Goal: Use online tool/utility

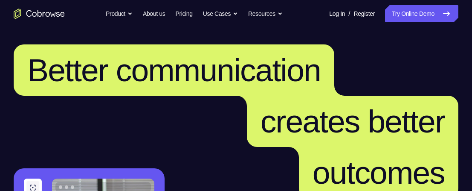
click at [432, 15] on link "Try Online Demo" at bounding box center [421, 13] width 73 height 17
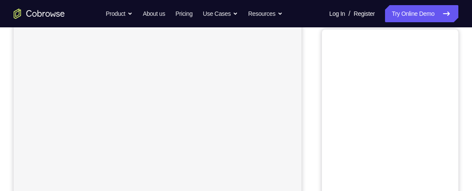
scroll to position [35, 0]
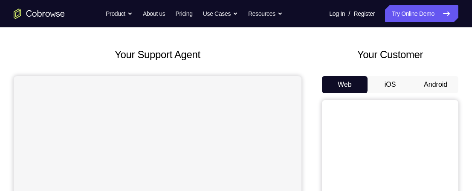
click at [435, 85] on button "Android" at bounding box center [436, 84] width 46 height 17
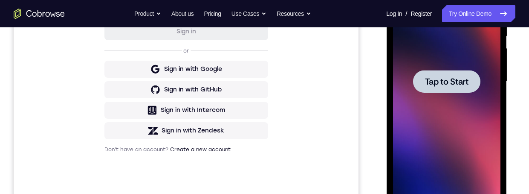
scroll to position [0, 0]
click at [455, 82] on span "Tap to Start" at bounding box center [447, 81] width 44 height 9
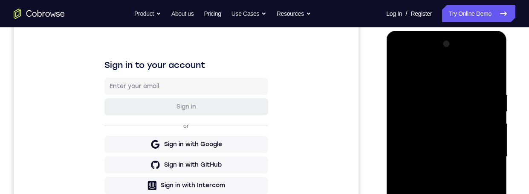
scroll to position [196, 0]
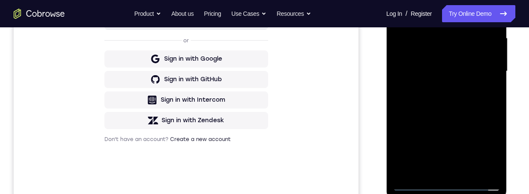
click at [447, 183] on div at bounding box center [446, 71] width 107 height 239
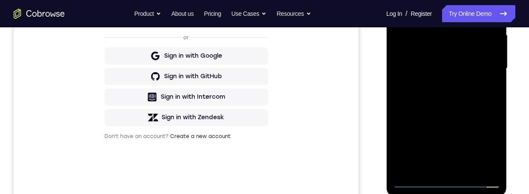
click at [472, 144] on div at bounding box center [446, 68] width 107 height 239
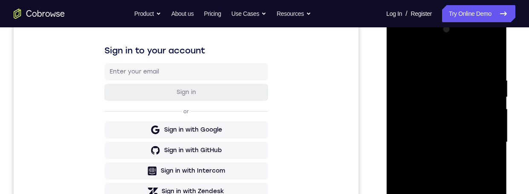
scroll to position [121, 0]
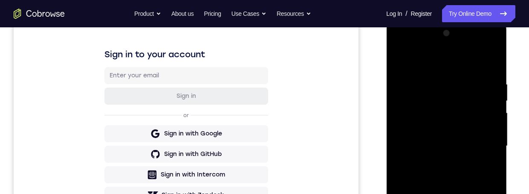
click at [450, 66] on div at bounding box center [446, 145] width 107 height 239
click at [472, 61] on div at bounding box center [446, 145] width 107 height 239
click at [472, 142] on div at bounding box center [446, 145] width 107 height 239
click at [472, 140] on div at bounding box center [446, 145] width 107 height 239
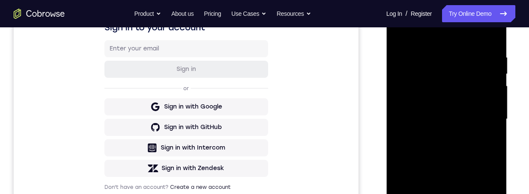
scroll to position [151, 0]
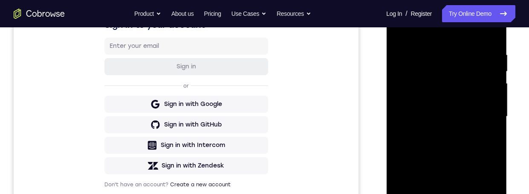
click at [437, 131] on div at bounding box center [446, 116] width 107 height 239
click at [434, 109] on div at bounding box center [446, 116] width 107 height 239
click at [438, 107] on div at bounding box center [446, 116] width 107 height 239
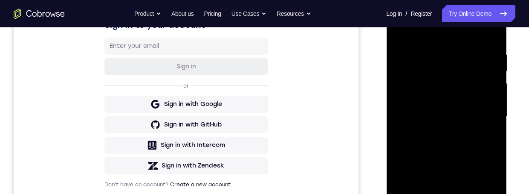
click at [437, 103] on div at bounding box center [446, 116] width 107 height 239
click at [436, 79] on div at bounding box center [446, 116] width 107 height 239
click at [444, 75] on div at bounding box center [446, 116] width 107 height 239
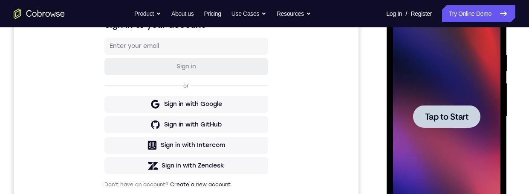
click at [444, 75] on div at bounding box center [446, 116] width 107 height 239
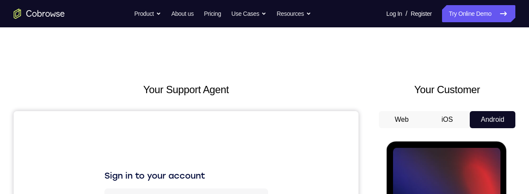
scroll to position [93, 0]
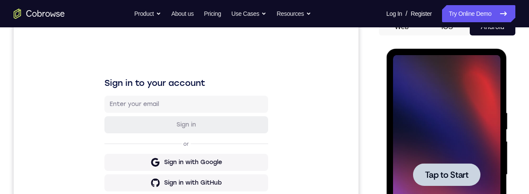
click at [456, 181] on div at bounding box center [446, 174] width 67 height 23
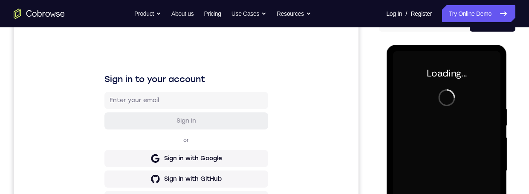
scroll to position [157, 0]
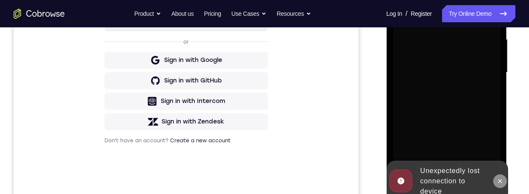
click at [472, 179] on icon at bounding box center [499, 180] width 7 height 7
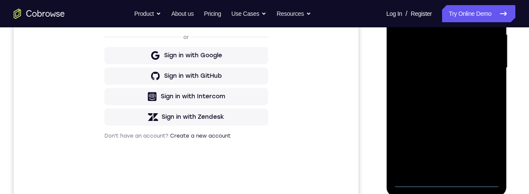
scroll to position [200, 0]
click at [449, 180] on div at bounding box center [446, 67] width 107 height 239
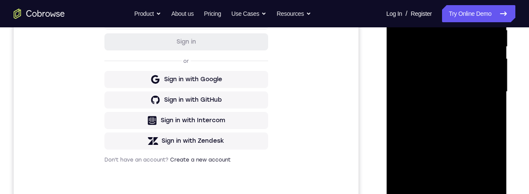
click at [472, 168] on div at bounding box center [446, 91] width 107 height 239
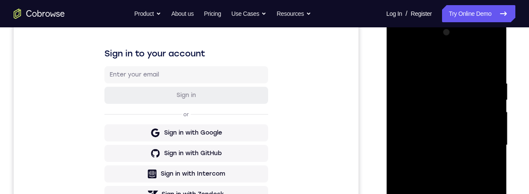
click at [453, 65] on div at bounding box center [446, 145] width 107 height 239
click at [472, 147] on div at bounding box center [446, 145] width 107 height 239
click at [434, 163] on div at bounding box center [446, 145] width 107 height 239
click at [456, 133] on div at bounding box center [446, 145] width 107 height 239
click at [429, 129] on div at bounding box center [446, 145] width 107 height 239
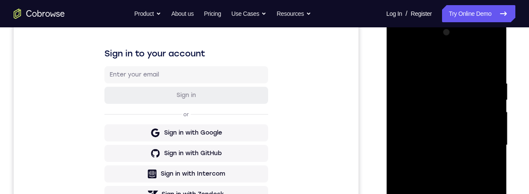
click at [472, 141] on div at bounding box center [446, 145] width 107 height 239
click at [469, 172] on div at bounding box center [446, 145] width 107 height 239
click at [469, 170] on div at bounding box center [446, 145] width 107 height 239
click at [467, 170] on div at bounding box center [446, 145] width 107 height 239
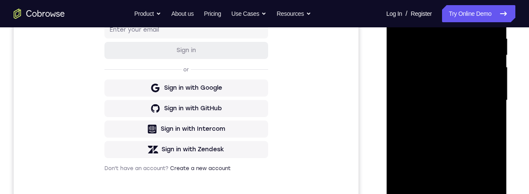
scroll to position [188, 0]
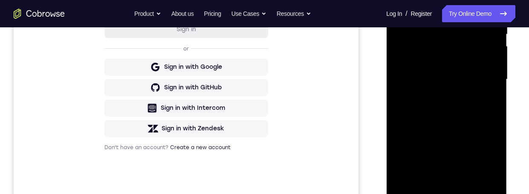
click at [470, 177] on div at bounding box center [446, 79] width 107 height 239
click at [470, 126] on div at bounding box center [446, 79] width 107 height 239
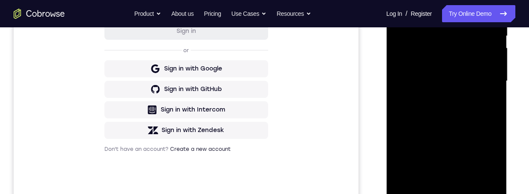
scroll to position [182, 0]
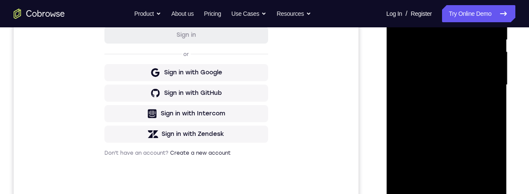
click at [472, 60] on div at bounding box center [446, 84] width 107 height 239
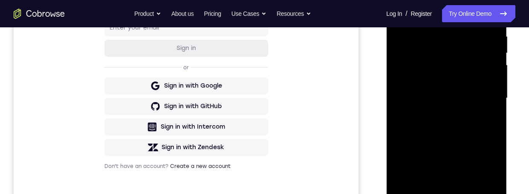
scroll to position [220, 0]
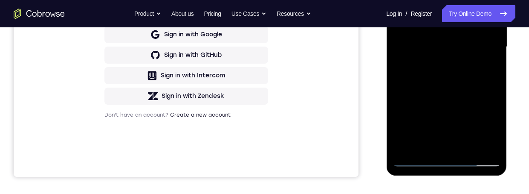
click at [417, 157] on div at bounding box center [446, 46] width 107 height 239
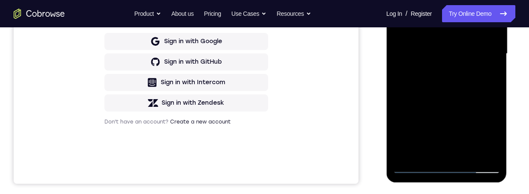
scroll to position [215, 0]
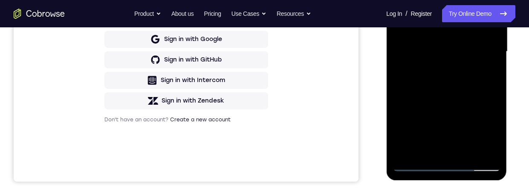
click at [416, 162] on div at bounding box center [446, 51] width 107 height 239
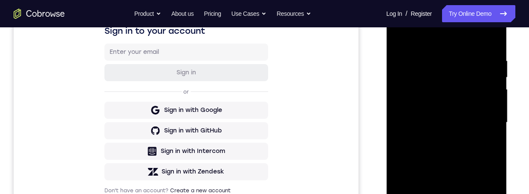
scroll to position [142, 0]
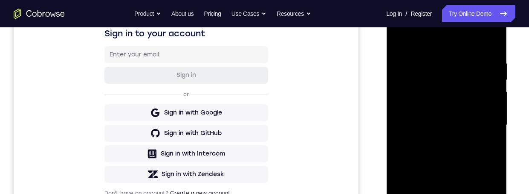
click at [404, 37] on div at bounding box center [446, 125] width 107 height 239
click at [429, 54] on div at bounding box center [446, 125] width 107 height 239
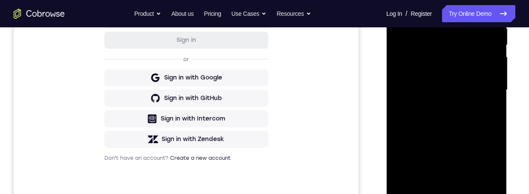
scroll to position [192, 0]
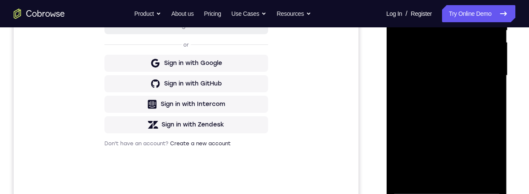
click at [472, 154] on div at bounding box center [446, 75] width 107 height 239
click at [472, 156] on div at bounding box center [446, 75] width 107 height 239
click at [472, 143] on div "Your Support Agent Your Customer Web iOS Android Next Steps We’d be happy to gi…" at bounding box center [264, 117] width 529 height 563
click at [472, 81] on div at bounding box center [446, 75] width 107 height 239
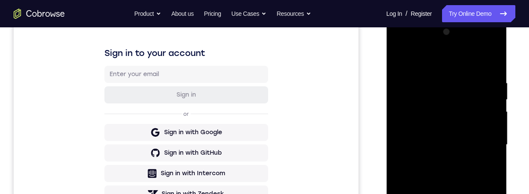
scroll to position [128, 0]
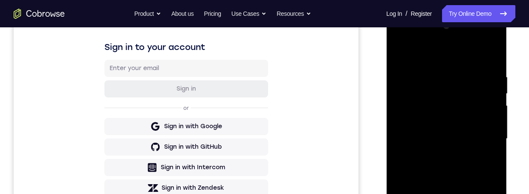
click at [429, 66] on div at bounding box center [446, 138] width 107 height 239
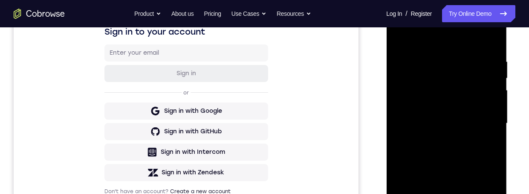
scroll to position [139, 0]
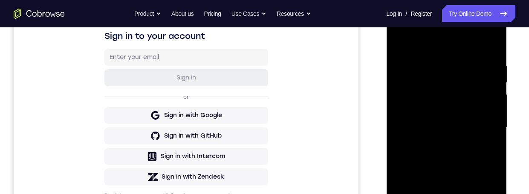
click at [472, 45] on div at bounding box center [446, 127] width 107 height 239
click at [472, 145] on div at bounding box center [446, 127] width 107 height 239
click at [472, 110] on div at bounding box center [446, 127] width 107 height 239
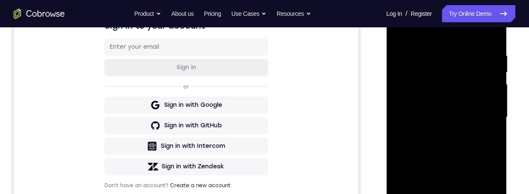
scroll to position [146, 0]
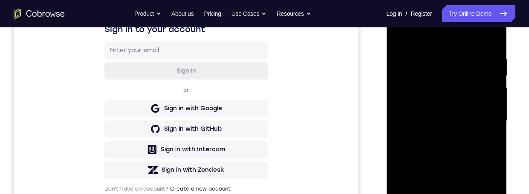
click at [472, 133] on div "Your Support Agent Your Customer Web iOS Android Next Steps We’d be happy to gi…" at bounding box center [264, 162] width 529 height 563
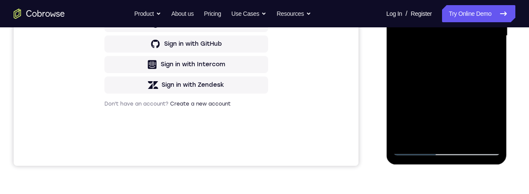
click at [415, 153] on div at bounding box center [446, 35] width 107 height 239
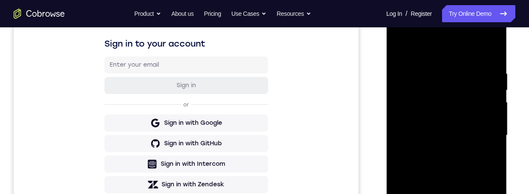
scroll to position [214, 0]
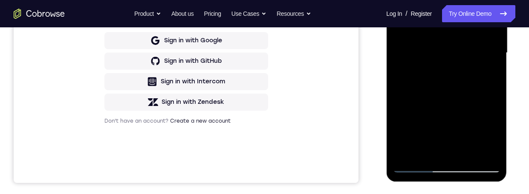
click at [415, 163] on div at bounding box center [446, 52] width 107 height 239
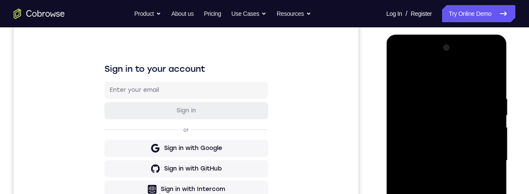
scroll to position [186, 0]
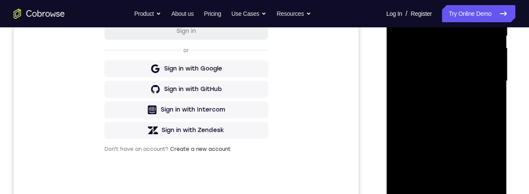
click at [415, 190] on div at bounding box center [446, 81] width 107 height 239
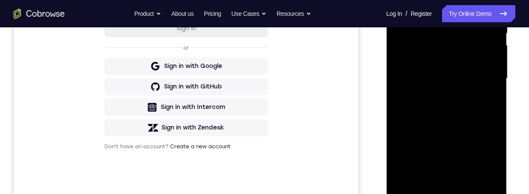
scroll to position [141, 0]
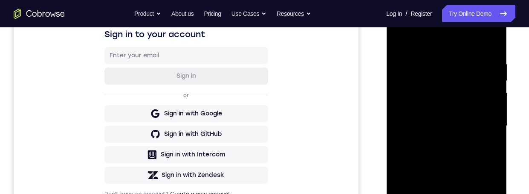
click at [443, 59] on div at bounding box center [446, 125] width 107 height 239
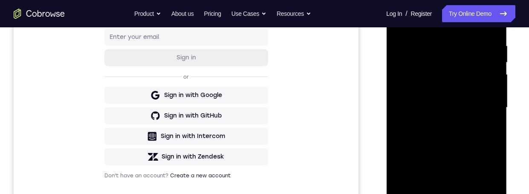
scroll to position [161, 0]
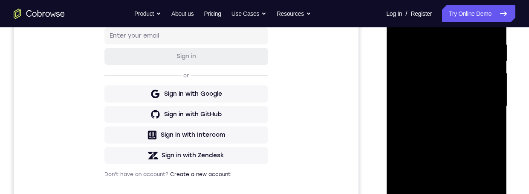
click at [472, 122] on div at bounding box center [446, 106] width 107 height 239
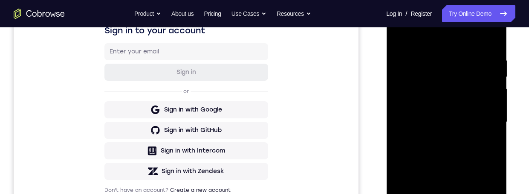
scroll to position [145, 0]
click at [472, 112] on div at bounding box center [446, 122] width 107 height 239
click at [472, 109] on div at bounding box center [446, 122] width 107 height 239
click at [401, 137] on div at bounding box center [446, 122] width 107 height 239
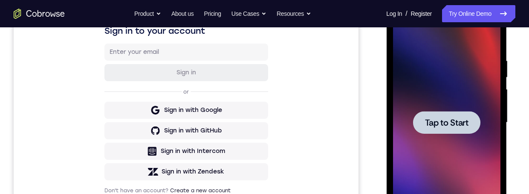
click at [472, 126] on div at bounding box center [447, 121] width 136 height 262
click at [467, 128] on div at bounding box center [446, 122] width 67 height 23
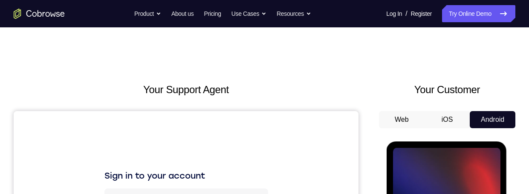
scroll to position [89, 0]
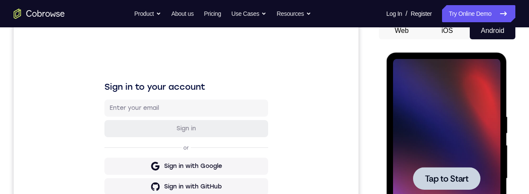
click at [452, 174] on span "Tap to Start" at bounding box center [447, 178] width 44 height 9
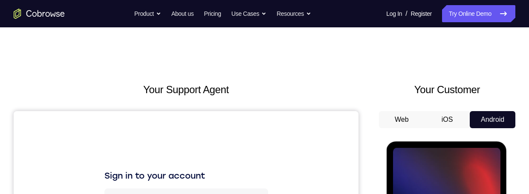
scroll to position [98, 0]
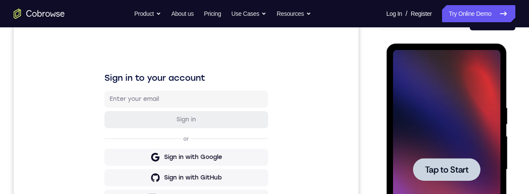
click at [459, 171] on span "Tap to Start" at bounding box center [447, 169] width 44 height 9
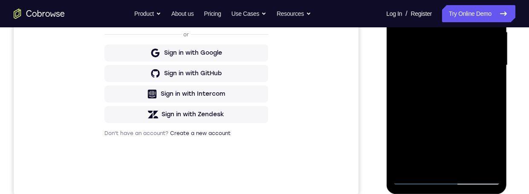
scroll to position [200, 0]
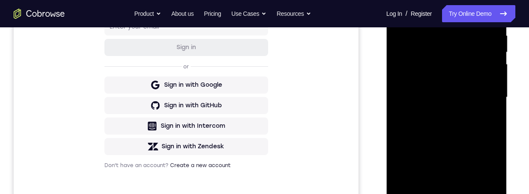
click at [472, 96] on div "Your Support Agent Your Customer Web iOS Android Next Steps We’d be happy to gi…" at bounding box center [264, 139] width 529 height 563
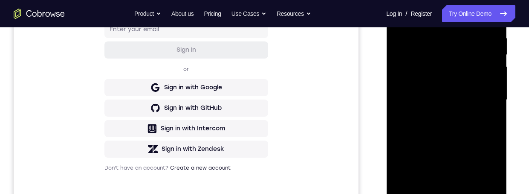
scroll to position [180, 0]
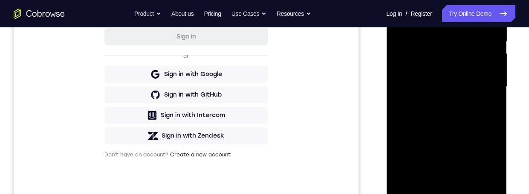
click at [447, 190] on div at bounding box center [446, 86] width 107 height 239
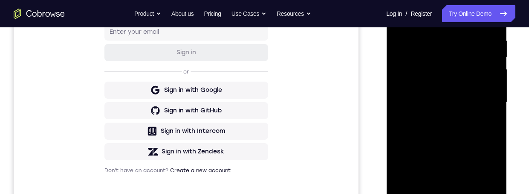
scroll to position [178, 0]
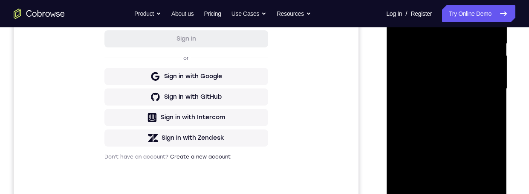
click at [448, 190] on div at bounding box center [446, 88] width 107 height 239
click at [444, 190] on div at bounding box center [446, 88] width 107 height 239
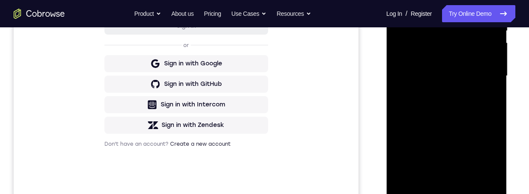
scroll to position [232, 0]
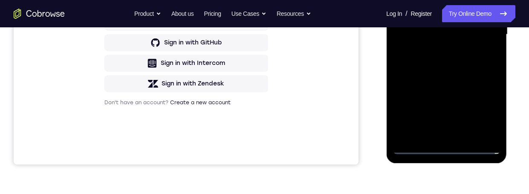
click at [444, 145] on div at bounding box center [446, 34] width 107 height 239
click at [452, 147] on div at bounding box center [446, 34] width 107 height 239
click at [472, 105] on div at bounding box center [446, 34] width 107 height 239
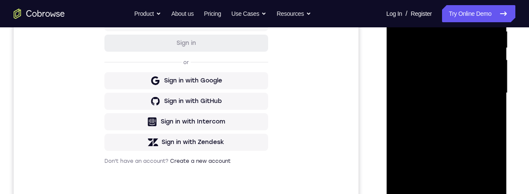
click at [472, 167] on div at bounding box center [446, 93] width 107 height 239
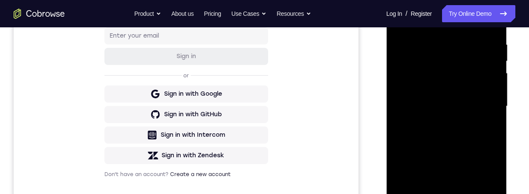
scroll to position [147, 0]
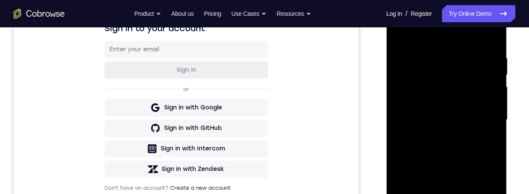
click at [467, 35] on div at bounding box center [446, 119] width 107 height 239
click at [472, 116] on div at bounding box center [446, 119] width 107 height 239
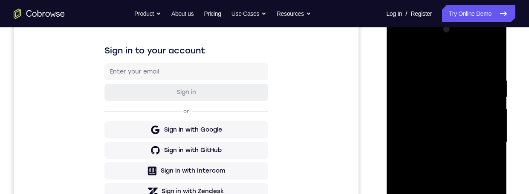
scroll to position [136, 0]
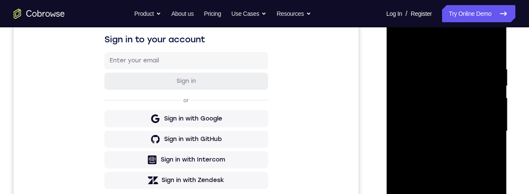
click at [438, 143] on div at bounding box center [446, 131] width 107 height 239
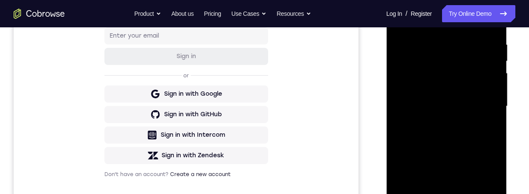
scroll to position [163, 0]
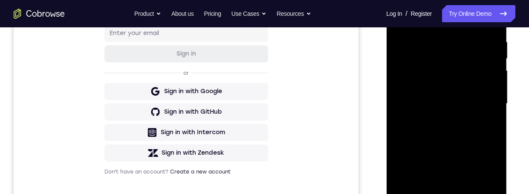
click at [439, 119] on div at bounding box center [446, 103] width 107 height 239
click at [441, 120] on div at bounding box center [446, 103] width 107 height 239
click at [454, 94] on div at bounding box center [446, 103] width 107 height 239
click at [446, 88] on div at bounding box center [446, 103] width 107 height 239
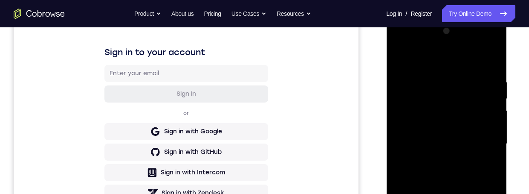
scroll to position [111, 0]
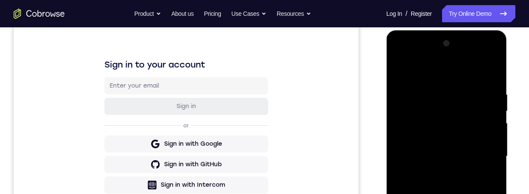
click at [472, 105] on div at bounding box center [446, 157] width 121 height 254
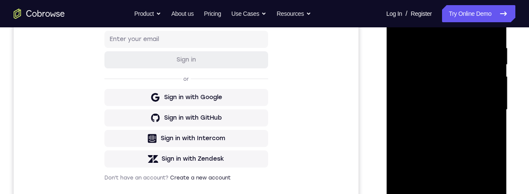
scroll to position [185, 0]
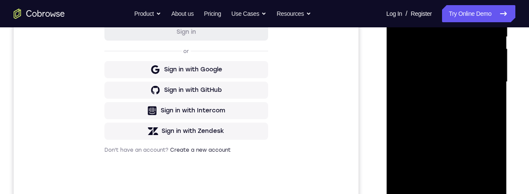
click at [417, 190] on div at bounding box center [446, 81] width 107 height 239
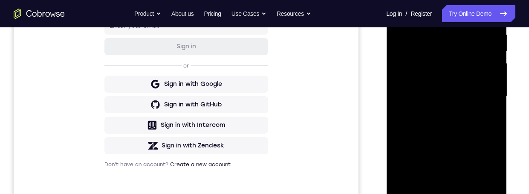
scroll to position [182, 0]
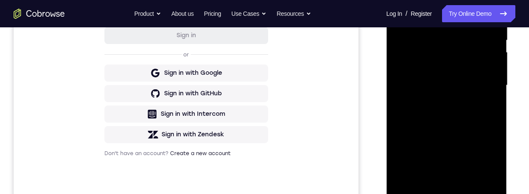
click at [420, 190] on div at bounding box center [446, 85] width 107 height 239
click at [412, 190] on div at bounding box center [446, 85] width 107 height 239
click at [419, 190] on div at bounding box center [446, 85] width 107 height 239
